Goal: Information Seeking & Learning: Find specific fact

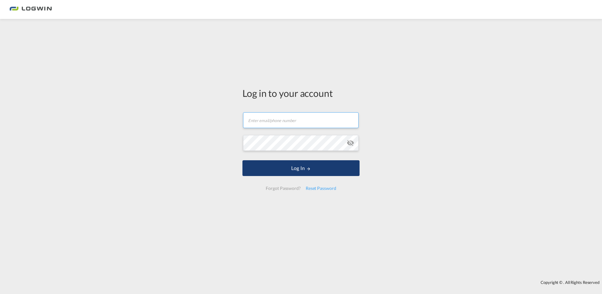
type input "[EMAIL_ADDRESS][PERSON_NAME][DOMAIN_NAME]"
click at [297, 168] on button "Log In" at bounding box center [301, 168] width 117 height 16
